Goal: Task Accomplishment & Management: Use online tool/utility

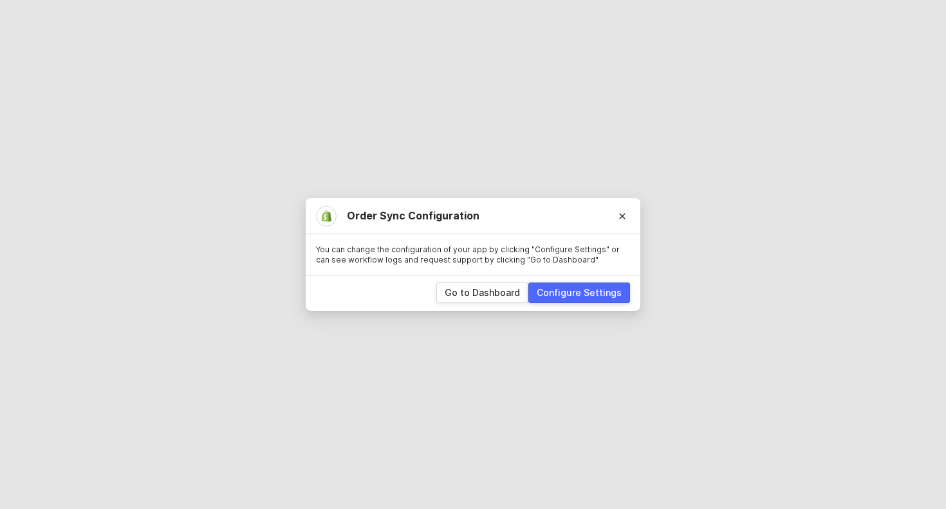
click at [575, 288] on div "Configure Settings" at bounding box center [579, 292] width 85 height 13
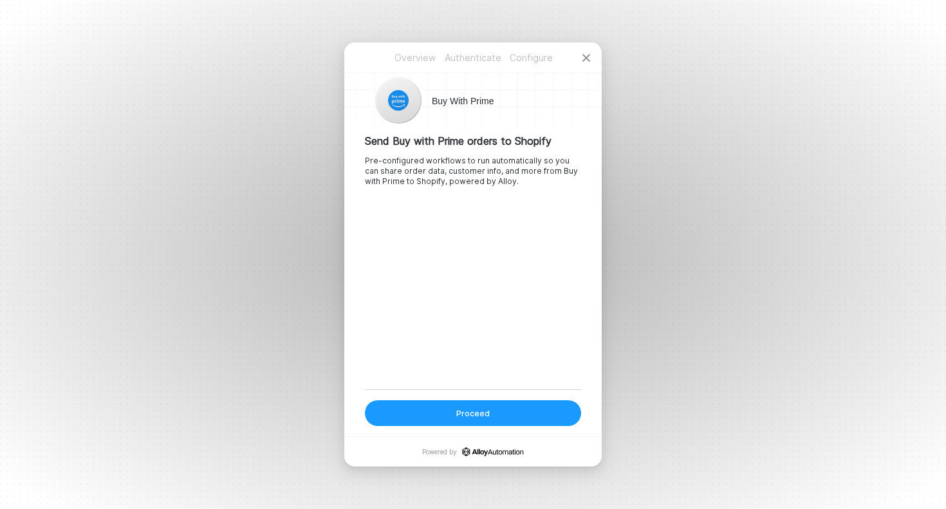
click at [480, 413] on div "Proceed" at bounding box center [472, 413] width 33 height 11
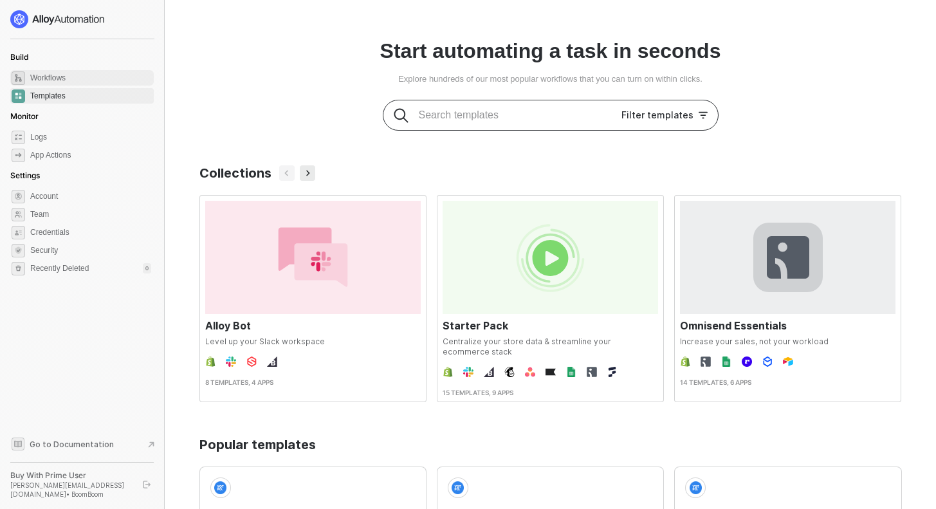
click at [67, 77] on span "Workflows" at bounding box center [90, 77] width 121 height 15
